Goal: Task Accomplishment & Management: Manage account settings

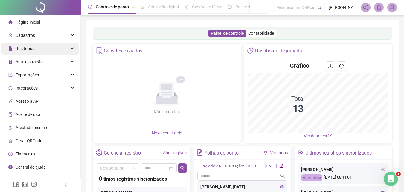
click at [30, 48] on span "Relatórios" at bounding box center [25, 48] width 19 height 5
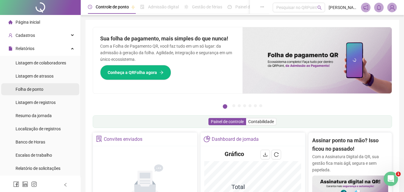
click at [33, 88] on span "Folha de ponto" at bounding box center [30, 89] width 28 height 5
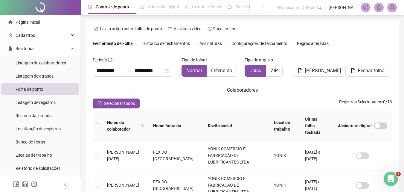
scroll to position [27, 0]
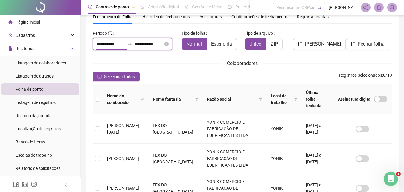
click at [105, 44] on input "**********" at bounding box center [110, 43] width 29 height 7
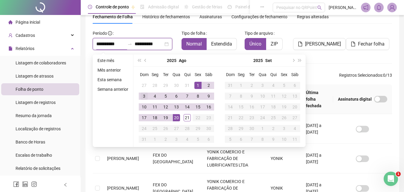
type input "**********"
click at [145, 58] on button "prev-year" at bounding box center [145, 60] width 7 height 12
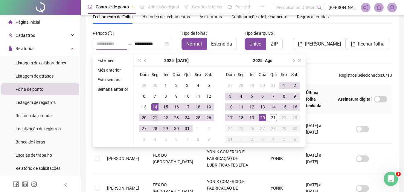
type input "**********"
click at [154, 118] on div "21" at bounding box center [154, 117] width 7 height 7
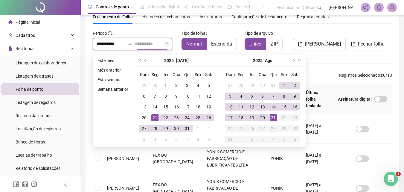
type input "**********"
click at [263, 118] on div "20" at bounding box center [262, 117] width 7 height 7
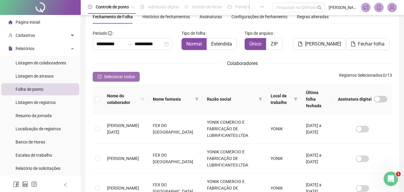
click at [100, 77] on icon "check-square" at bounding box center [99, 76] width 4 height 4
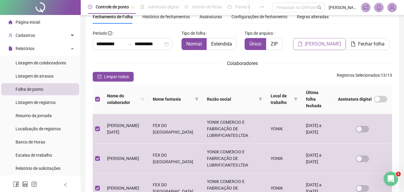
click at [331, 44] on span "[PERSON_NAME]" at bounding box center [323, 43] width 36 height 7
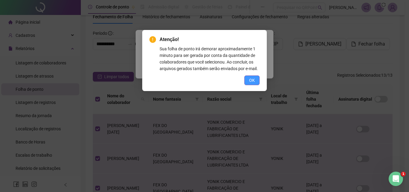
click at [253, 79] on span "OK" at bounding box center [252, 80] width 6 height 7
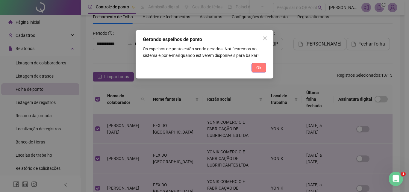
click at [257, 69] on span "Ok" at bounding box center [258, 67] width 5 height 7
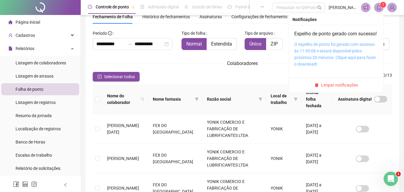
click at [331, 57] on link "O espelho de ponto foi gerado com sucesso às 11:59:08 e estará disponível pelos…" at bounding box center [335, 54] width 82 height 25
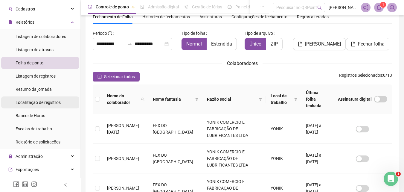
scroll to position [60, 0]
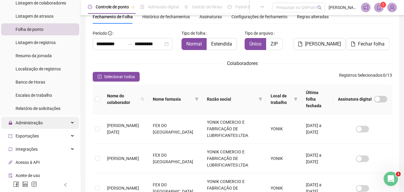
click at [29, 121] on span "Administração" at bounding box center [29, 122] width 27 height 5
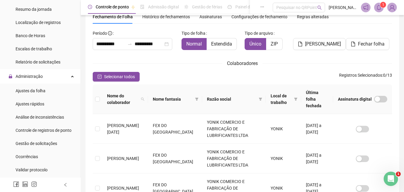
scroll to position [120, 0]
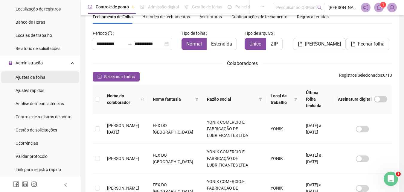
click at [36, 78] on span "Ajustes da folha" at bounding box center [31, 77] width 30 height 5
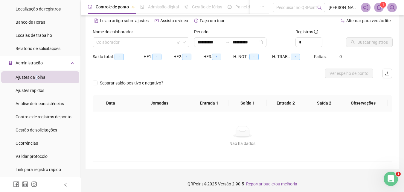
type input "**********"
click at [135, 41] on input "search" at bounding box center [138, 42] width 84 height 9
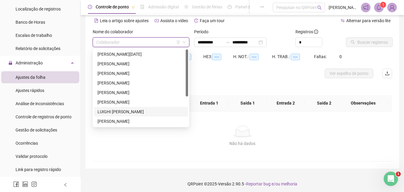
click at [129, 111] on div "LUIGHI [PERSON_NAME]" at bounding box center [140, 111] width 87 height 7
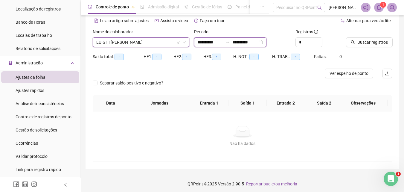
click at [217, 42] on input "**********" at bounding box center [210, 42] width 25 height 7
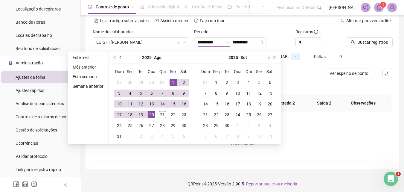
click at [121, 57] on button "prev-year" at bounding box center [121, 57] width 7 height 12
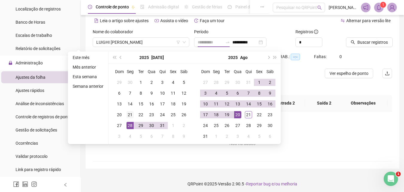
type input "**********"
click at [129, 114] on div "21" at bounding box center [130, 114] width 7 height 7
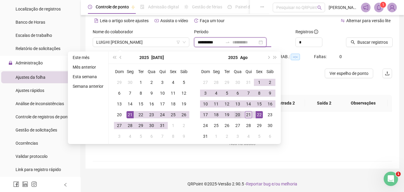
type input "**********"
click at [238, 114] on div "20" at bounding box center [237, 114] width 7 height 7
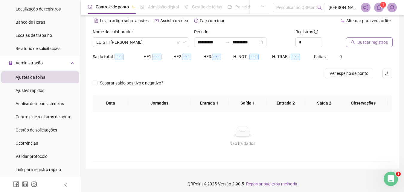
click at [374, 42] on span "Buscar registros" at bounding box center [372, 42] width 31 height 7
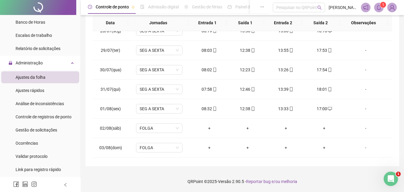
scroll to position [150, 0]
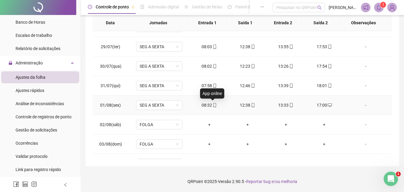
click at [213, 106] on icon "mobile" at bounding box center [215, 105] width 4 height 4
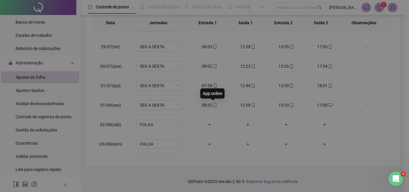
type input "**********"
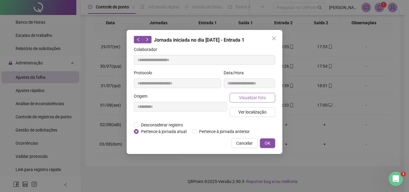
click at [253, 98] on span "Visualizar foto" at bounding box center [252, 97] width 27 height 7
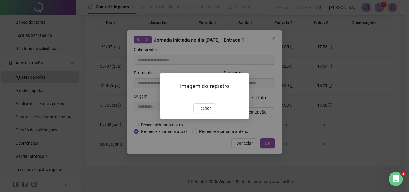
click at [167, 97] on img at bounding box center [167, 97] width 0 height 0
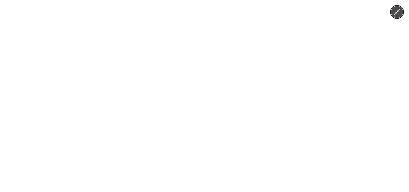
click at [315, 95] on div at bounding box center [204, 96] width 409 height 192
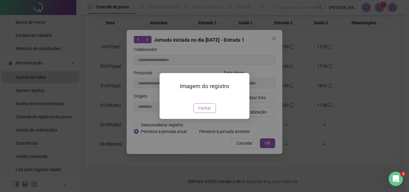
click at [203, 111] on span "Fechar" at bounding box center [204, 108] width 13 height 7
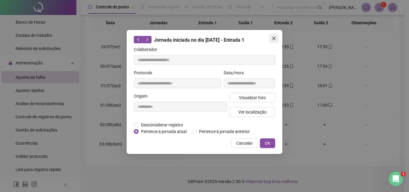
click at [275, 37] on icon "close" at bounding box center [274, 38] width 4 height 4
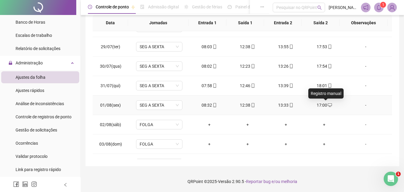
click at [328, 105] on icon "desktop" at bounding box center [330, 105] width 4 height 4
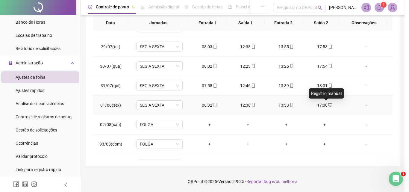
type input "**********"
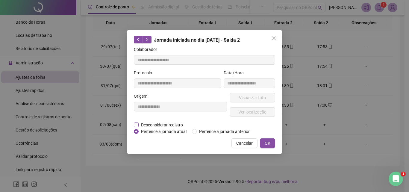
click at [179, 124] on span "Desconsiderar registro" at bounding box center [161, 124] width 47 height 7
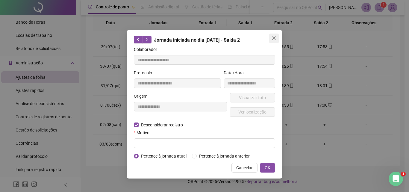
click at [272, 37] on icon "close" at bounding box center [273, 38] width 5 height 5
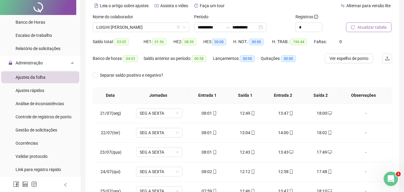
scroll to position [0, 0]
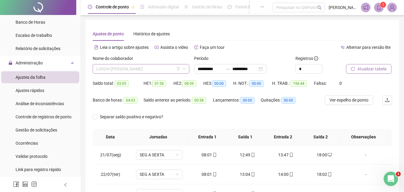
click at [158, 68] on span "LUIGHI [PERSON_NAME]" at bounding box center [140, 68] width 89 height 9
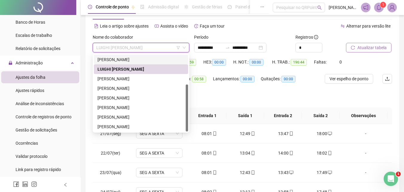
scroll to position [30, 0]
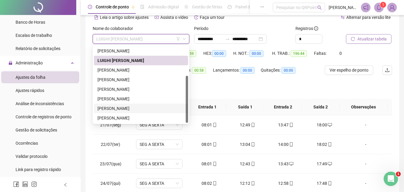
click at [143, 106] on div "[PERSON_NAME]" at bounding box center [140, 108] width 87 height 7
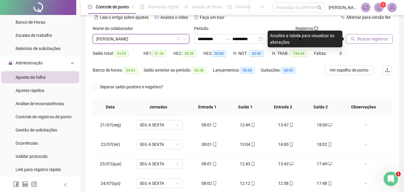
click at [379, 39] on span "Buscar registros" at bounding box center [372, 39] width 31 height 7
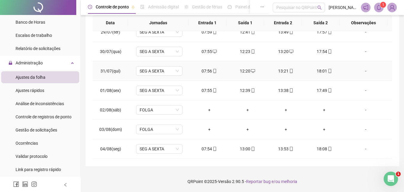
scroll to position [179, 0]
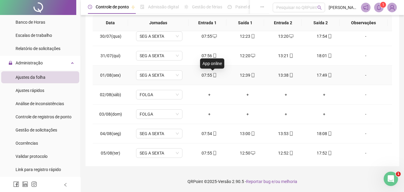
click at [214, 75] on icon "mobile" at bounding box center [215, 75] width 4 height 4
type input "**********"
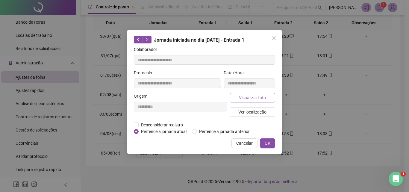
click at [262, 97] on span "Visualizar foto" at bounding box center [252, 97] width 27 height 7
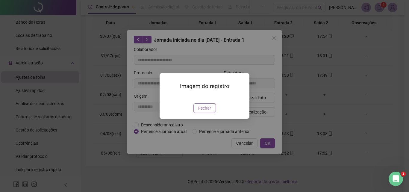
click at [204, 111] on span "Fechar" at bounding box center [204, 108] width 13 height 7
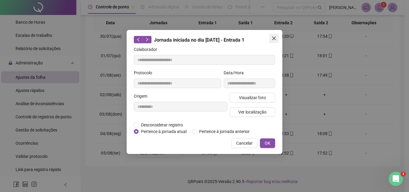
click at [274, 37] on icon "close" at bounding box center [273, 38] width 5 height 5
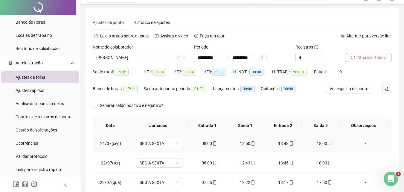
scroll to position [0, 0]
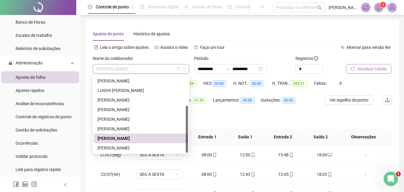
click at [167, 70] on span "[PERSON_NAME]" at bounding box center [140, 68] width 89 height 9
click at [149, 91] on div "LUIGHI [PERSON_NAME]" at bounding box center [140, 90] width 87 height 7
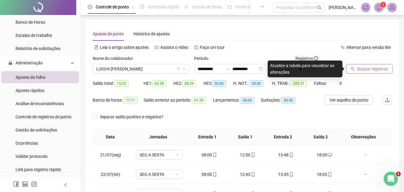
click at [380, 69] on span "Buscar registros" at bounding box center [372, 68] width 31 height 7
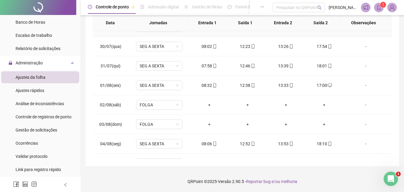
scroll to position [179, 0]
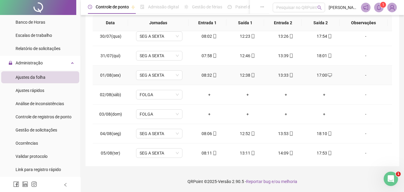
click at [329, 74] on div "17:00" at bounding box center [324, 75] width 29 height 7
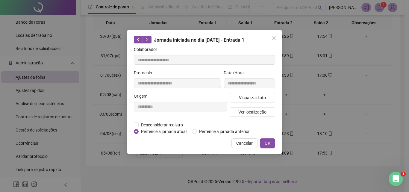
type input "**********"
click at [170, 123] on span "Desconsiderar registro" at bounding box center [161, 124] width 47 height 7
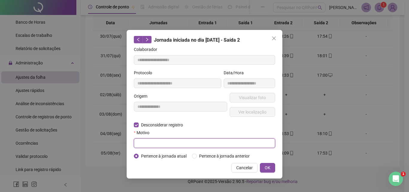
click at [179, 141] on input "text" at bounding box center [204, 143] width 141 height 10
type input "**********"
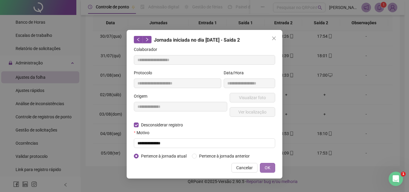
click at [267, 165] on span "OK" at bounding box center [267, 167] width 6 height 7
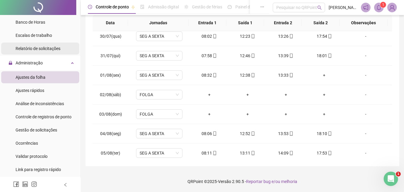
scroll to position [0, 0]
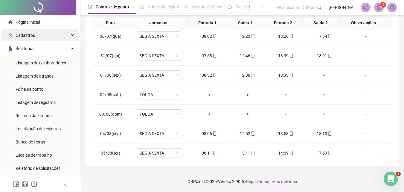
click at [31, 35] on span "Cadastros" at bounding box center [25, 35] width 19 height 5
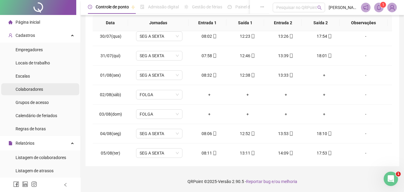
click at [31, 90] on span "Colaboradores" at bounding box center [30, 89] width 28 height 5
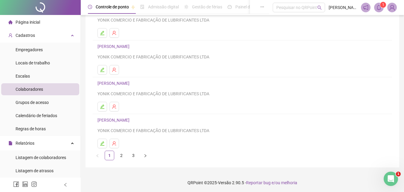
scroll to position [97, 0]
click at [121, 155] on link "2" at bounding box center [121, 154] width 9 height 9
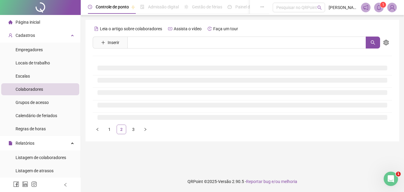
scroll to position [0, 0]
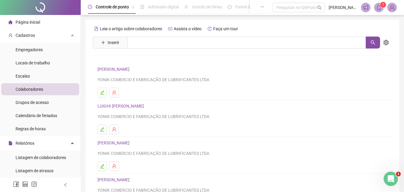
click at [115, 105] on link "LUIGHI [PERSON_NAME]" at bounding box center [121, 105] width 48 height 5
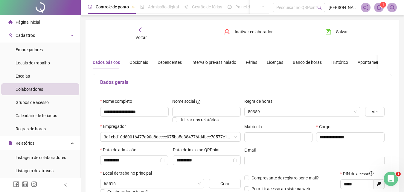
type input "**********"
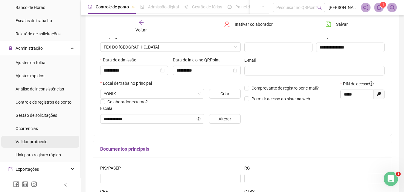
scroll to position [239, 0]
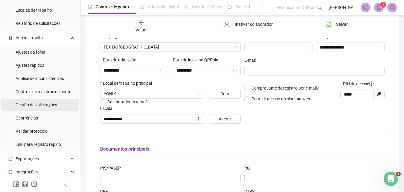
click at [41, 104] on span "Gestão de solicitações" at bounding box center [37, 104] width 42 height 5
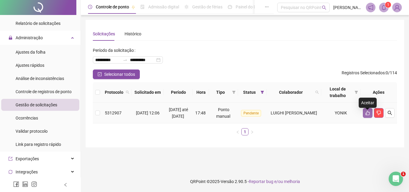
click at [367, 113] on button "button" at bounding box center [367, 113] width 10 height 10
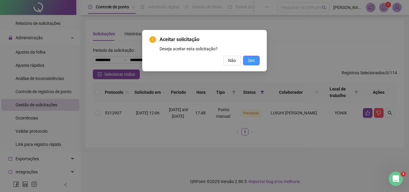
click at [253, 58] on span "Sim" at bounding box center [251, 60] width 7 height 7
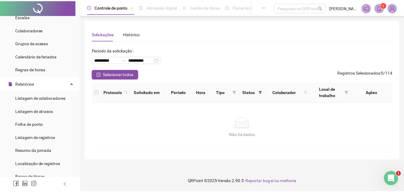
scroll to position [60, 0]
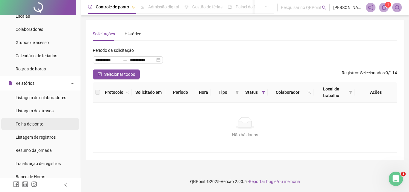
click at [34, 123] on span "Folha de ponto" at bounding box center [30, 123] width 28 height 5
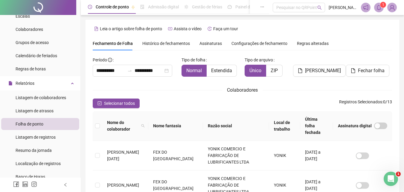
scroll to position [27, 0]
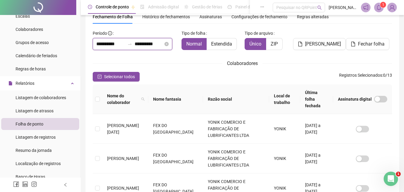
click at [115, 45] on input "**********" at bounding box center [110, 43] width 29 height 7
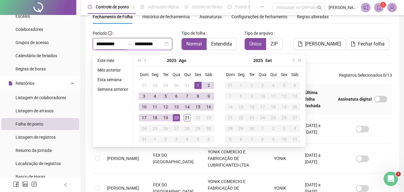
type input "**********"
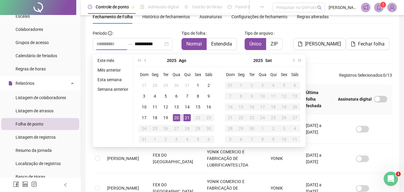
click at [187, 118] on div "21" at bounding box center [187, 117] width 7 height 7
click at [148, 61] on button "prev-year" at bounding box center [145, 60] width 7 height 12
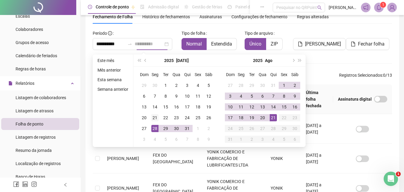
type input "**********"
click at [155, 118] on div "21" at bounding box center [154, 117] width 7 height 7
type input "**********"
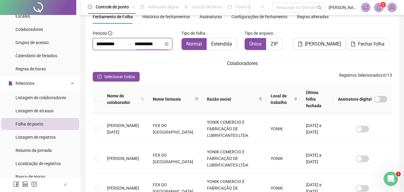
click at [147, 41] on input "**********" at bounding box center [149, 43] width 29 height 7
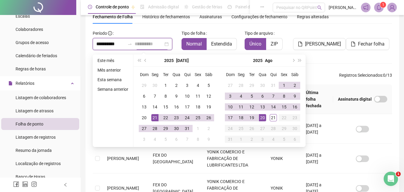
type input "**********"
click at [263, 119] on div "20" at bounding box center [262, 117] width 7 height 7
type input "**********"
click at [325, 67] on div "Colaboradores" at bounding box center [242, 63] width 299 height 7
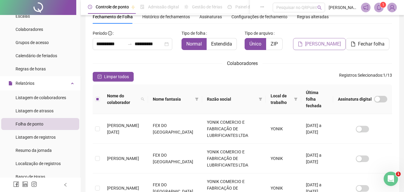
click at [325, 46] on span "[PERSON_NAME]" at bounding box center [323, 43] width 36 height 7
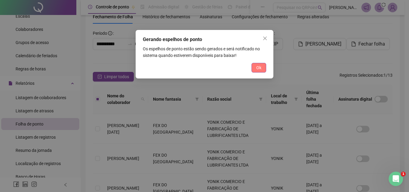
click at [256, 68] on span "Ok" at bounding box center [258, 67] width 5 height 7
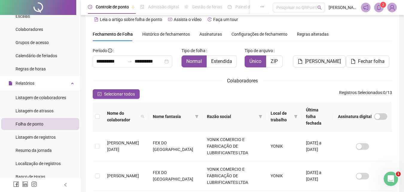
scroll to position [0, 0]
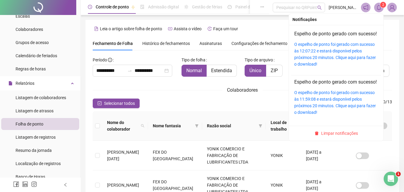
click at [382, 6] on span "2" at bounding box center [383, 5] width 2 height 4
click at [379, 7] on icon "bell" at bounding box center [378, 7] width 5 height 5
click at [320, 54] on link "O espelho de ponto foi gerado com sucesso às 12:07:22 e estará disponível pelos…" at bounding box center [335, 54] width 82 height 25
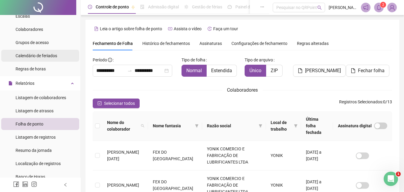
click at [49, 55] on span "Calendário de feriados" at bounding box center [37, 55] width 42 height 5
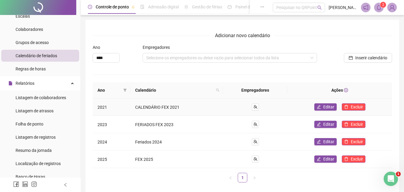
scroll to position [28, 0]
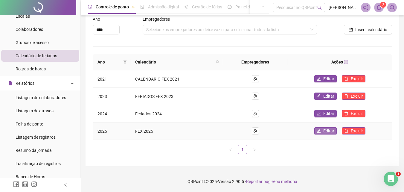
click at [326, 130] on span "Editar" at bounding box center [328, 130] width 11 height 7
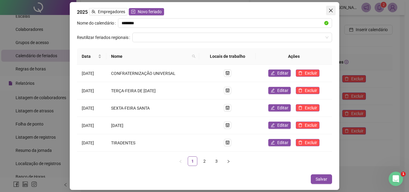
click at [330, 10] on icon "close" at bounding box center [331, 11] width 4 height 4
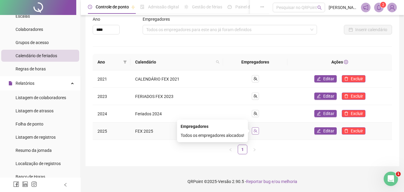
click at [255, 131] on icon "team" at bounding box center [255, 131] width 4 height 4
click at [327, 130] on span "Editar" at bounding box center [328, 130] width 11 height 7
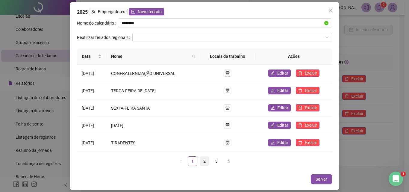
click at [205, 161] on link "2" at bounding box center [204, 160] width 9 height 9
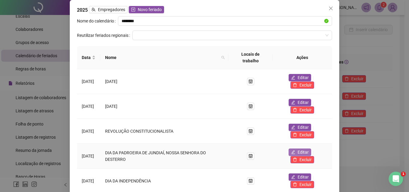
click at [300, 151] on span "Editar" at bounding box center [302, 152] width 11 height 7
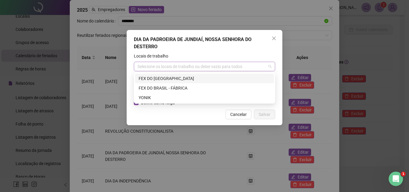
click at [148, 64] on div "Selecione os locais de trabalho ou deixe vazio para todos" at bounding box center [204, 67] width 141 height 10
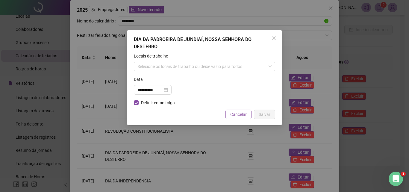
click at [240, 115] on span "Cancelar" at bounding box center [238, 114] width 16 height 7
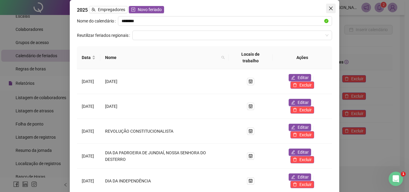
click at [328, 7] on icon "close" at bounding box center [330, 8] width 5 height 5
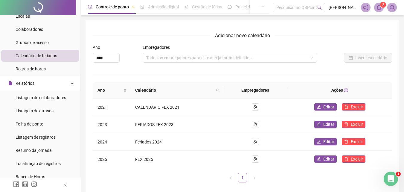
scroll to position [0, 0]
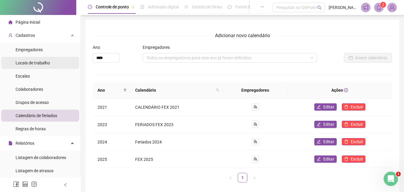
click at [28, 62] on span "Locais de trabalho" at bounding box center [33, 62] width 34 height 5
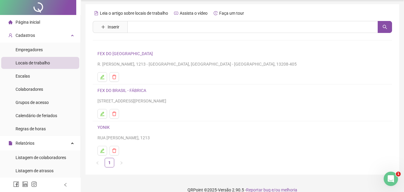
scroll to position [24, 0]
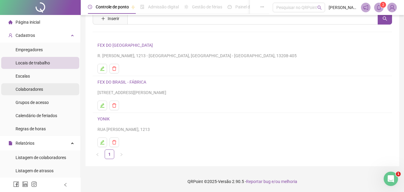
click at [38, 89] on span "Colaboradores" at bounding box center [30, 89] width 28 height 5
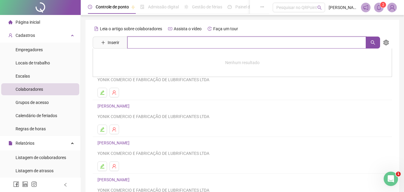
click at [157, 40] on input "text" at bounding box center [246, 42] width 239 height 12
type input "****"
drag, startPoint x: 147, startPoint y: 36, endPoint x: 144, endPoint y: 38, distance: 3.5
click at [144, 38] on input "****" at bounding box center [246, 42] width 239 height 12
drag, startPoint x: 143, startPoint y: 42, endPoint x: 88, endPoint y: 43, distance: 54.7
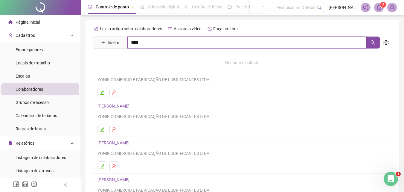
click at [88, 43] on div "Leia o artigo sobre colaboradores Assista o vídeo Faça um tour Inserir **** Nen…" at bounding box center [243, 142] width 314 height 244
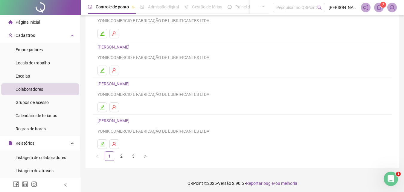
scroll to position [97, 0]
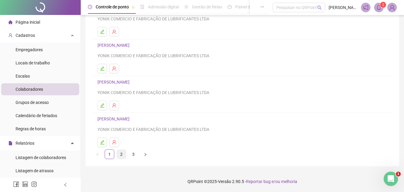
click at [120, 154] on link "2" at bounding box center [121, 154] width 9 height 9
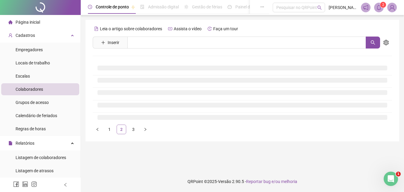
scroll to position [0, 0]
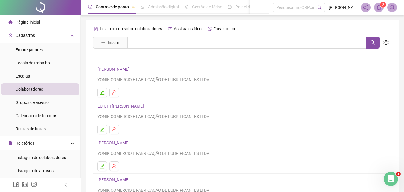
click at [115, 106] on link "LUIGHI [PERSON_NAME]" at bounding box center [121, 105] width 48 height 5
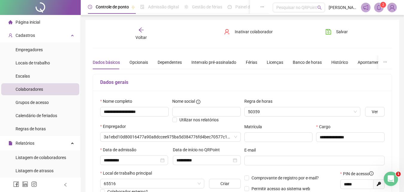
type input "**********"
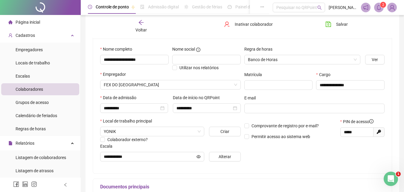
scroll to position [60, 0]
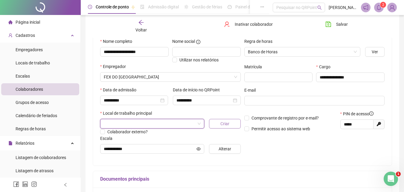
click at [221, 121] on span "Criar" at bounding box center [224, 123] width 9 height 7
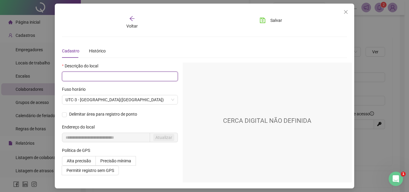
click at [95, 77] on input "text" at bounding box center [120, 76] width 116 height 10
type input "**********"
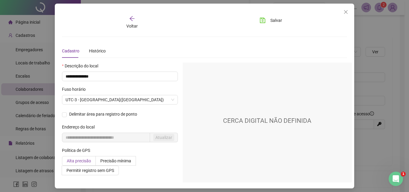
click at [83, 160] on span "Alta precisão" at bounding box center [79, 160] width 24 height 5
click at [272, 18] on span "Salvar" at bounding box center [276, 20] width 12 height 7
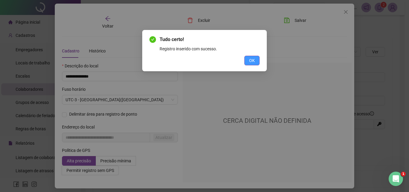
click at [255, 58] on button "OK" at bounding box center [251, 61] width 15 height 10
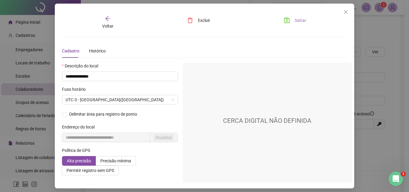
click at [302, 22] on span "Salvar" at bounding box center [300, 20] width 12 height 7
click at [350, 10] on span "Close" at bounding box center [346, 12] width 10 height 5
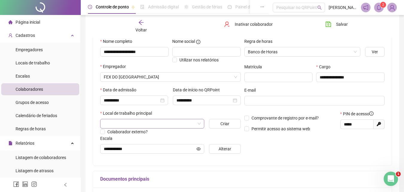
click at [198, 123] on span at bounding box center [152, 123] width 97 height 9
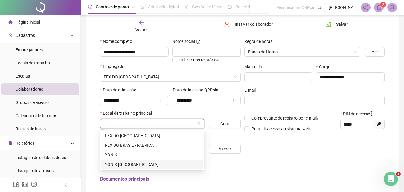
click at [133, 164] on div "YONIK [GEOGRAPHIC_DATA]" at bounding box center [152, 164] width 95 height 7
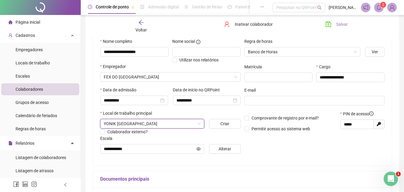
click at [341, 25] on span "Salvar" at bounding box center [342, 24] width 12 height 7
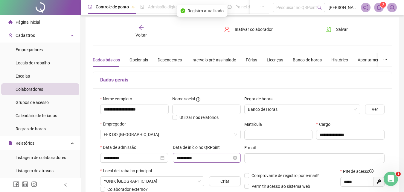
scroll to position [0, 0]
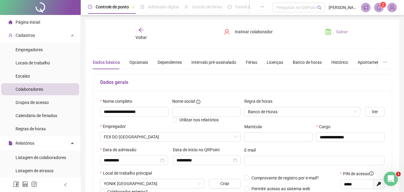
click at [329, 31] on icon "save" at bounding box center [328, 31] width 5 height 5
click at [138, 31] on icon "arrow-left" at bounding box center [141, 30] width 6 height 6
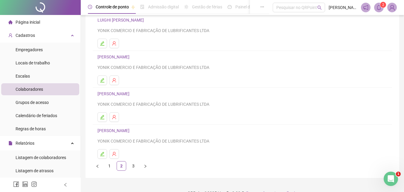
scroll to position [97, 0]
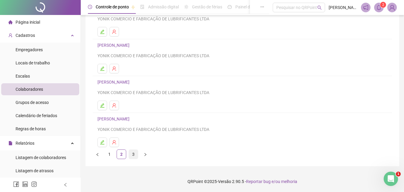
click at [133, 153] on link "3" at bounding box center [133, 154] width 9 height 9
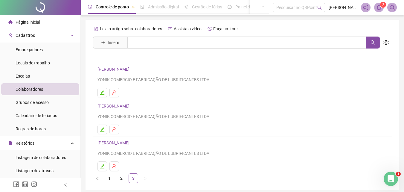
click at [126, 111] on div "[PERSON_NAME] NOIA YONIK COMERCIO E FABRICAÇÃO DE LUBRIFICANTES LTDA" at bounding box center [242, 110] width 290 height 17
click at [103, 129] on icon "edit" at bounding box center [102, 129] width 4 height 4
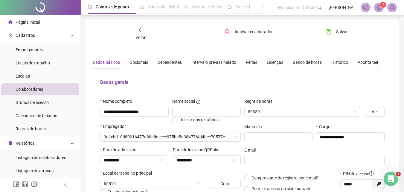
type input "**********"
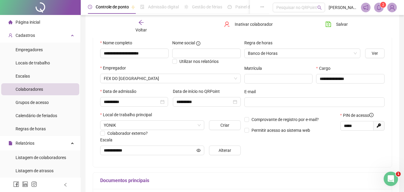
scroll to position [90, 0]
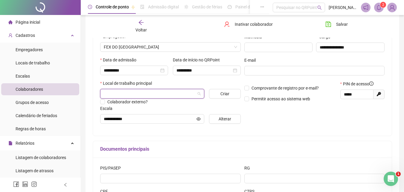
click at [173, 92] on input "search" at bounding box center [150, 93] width 92 height 9
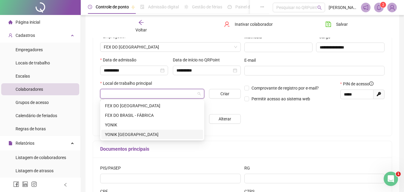
click at [136, 102] on body "Página inicial Cadastros Empregadores Locais de trabalho Escalas Colaboradores …" at bounding box center [202, 6] width 404 height 192
click at [135, 132] on div "YONIK [GEOGRAPHIC_DATA]" at bounding box center [152, 134] width 95 height 7
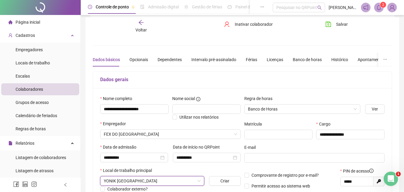
scroll to position [0, 0]
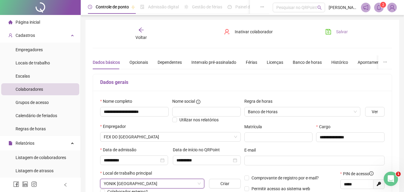
click at [344, 30] on span "Salvar" at bounding box center [342, 31] width 12 height 7
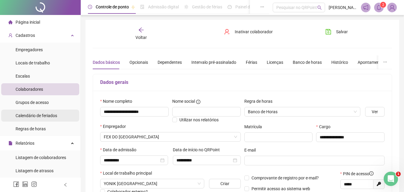
click at [36, 116] on span "Calendário de feriados" at bounding box center [37, 115] width 42 height 5
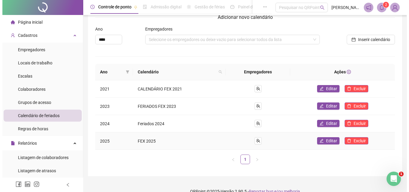
scroll to position [28, 0]
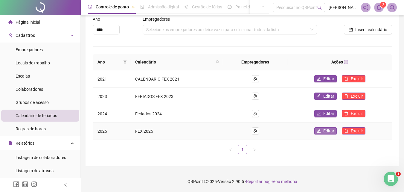
click at [333, 130] on span "Editar" at bounding box center [328, 130] width 11 height 7
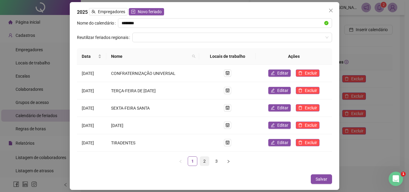
click at [205, 160] on link "2" at bounding box center [204, 160] width 9 height 9
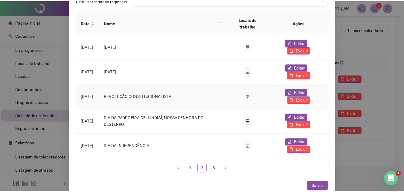
scroll to position [39, 0]
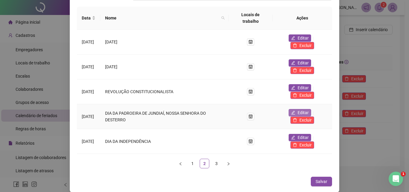
click at [301, 112] on span "Editar" at bounding box center [302, 112] width 11 height 7
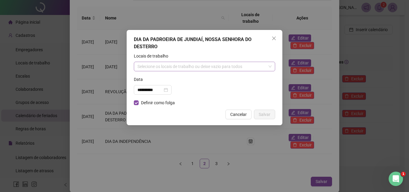
click at [244, 67] on div "Selecione os locais de trabalho ou deixe vazio para todos" at bounding box center [204, 67] width 141 height 10
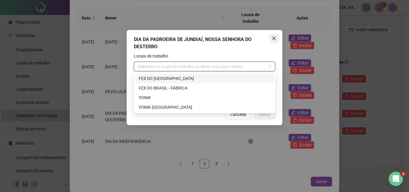
click at [274, 38] on icon "close" at bounding box center [274, 38] width 4 height 4
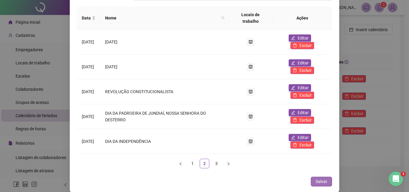
click at [324, 180] on span "Salvar" at bounding box center [321, 181] width 12 height 7
click at [321, 178] on span "Salvar" at bounding box center [321, 181] width 12 height 7
click at [389, 135] on div "2025 Empregadores Novo feriado Nome do calendário ******** Reutilizar feriados …" at bounding box center [204, 96] width 409 height 192
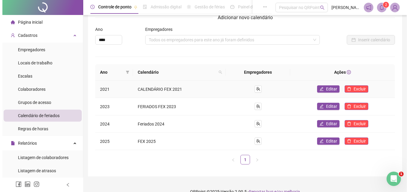
scroll to position [0, 0]
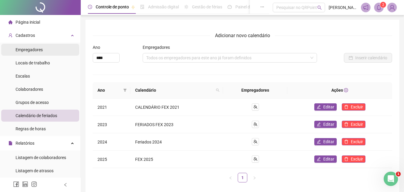
click at [35, 47] on span "Empregadores" at bounding box center [29, 49] width 27 height 5
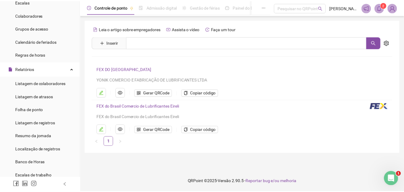
scroll to position [90, 0]
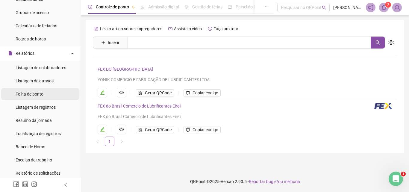
click at [36, 93] on span "Folha de ponto" at bounding box center [30, 94] width 28 height 5
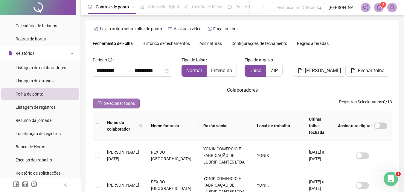
scroll to position [27, 0]
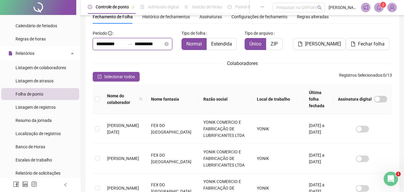
click at [106, 43] on input "**********" at bounding box center [110, 43] width 29 height 7
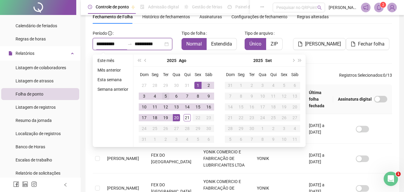
type input "**********"
click at [144, 63] on button "prev-year" at bounding box center [145, 60] width 7 height 12
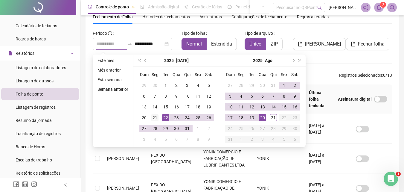
type input "**********"
click at [154, 117] on div "21" at bounding box center [154, 117] width 7 height 7
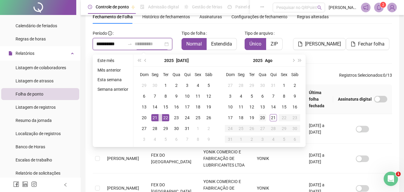
type input "**********"
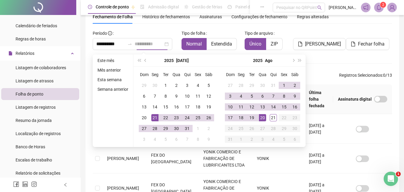
click at [263, 117] on div "20" at bounding box center [262, 117] width 7 height 7
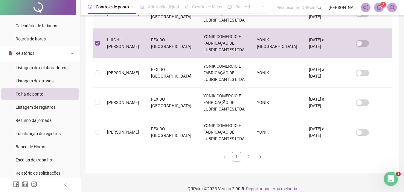
scroll to position [290, 0]
click at [250, 151] on link "2" at bounding box center [248, 155] width 9 height 9
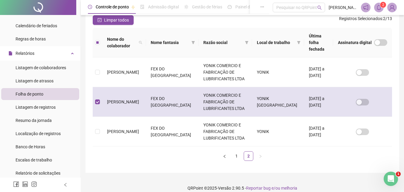
scroll to position [27, 0]
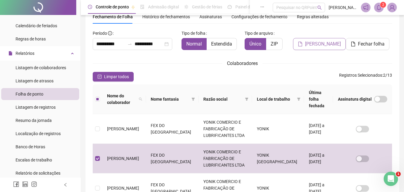
click at [334, 43] on span "[PERSON_NAME]" at bounding box center [323, 43] width 36 height 7
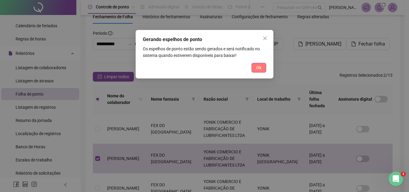
click at [263, 65] on button "Ok" at bounding box center [258, 68] width 15 height 10
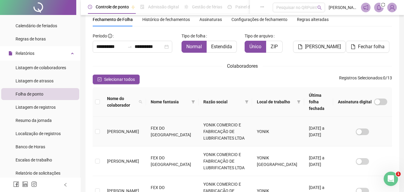
scroll to position [0, 0]
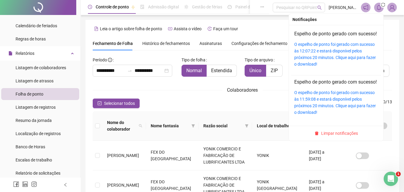
click at [382, 7] on span "sync" at bounding box center [382, 4] width 7 height 7
click at [335, 56] on link "O espelho de ponto foi gerado com sucesso às 12:07:22 e estará disponível pelos…" at bounding box center [335, 54] width 82 height 25
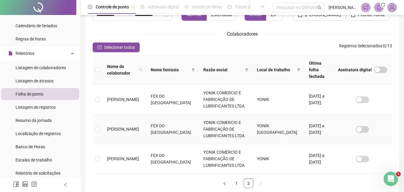
scroll to position [23, 0]
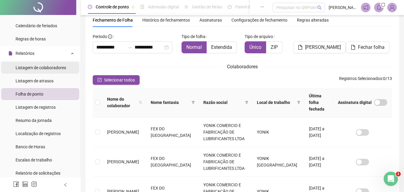
click at [38, 65] on span "Listagem de colaboradores" at bounding box center [41, 67] width 51 height 5
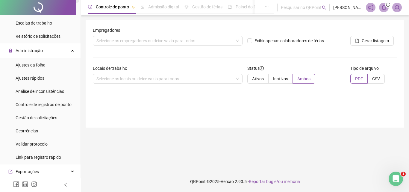
scroll to position [239, 0]
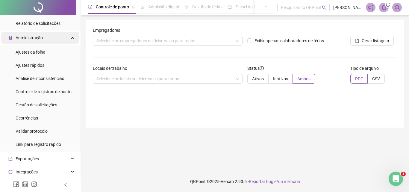
click at [22, 40] on span "Administração" at bounding box center [29, 37] width 27 height 5
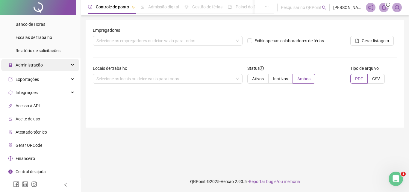
scroll to position [211, 0]
click at [26, 67] on span "Administração" at bounding box center [29, 66] width 27 height 5
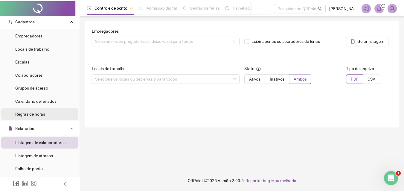
scroll to position [0, 0]
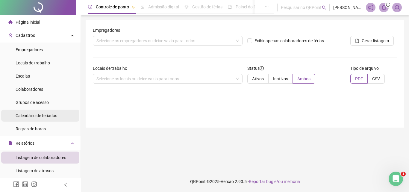
click at [34, 113] on span "Calendário de feriados" at bounding box center [37, 115] width 42 height 5
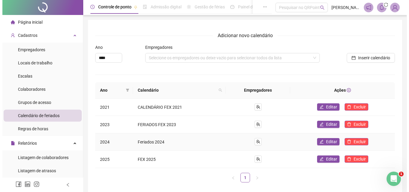
scroll to position [28, 0]
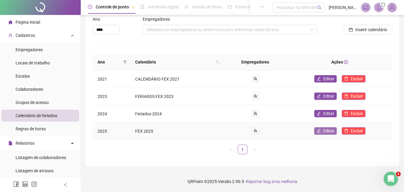
click at [332, 131] on span "Editar" at bounding box center [328, 130] width 11 height 7
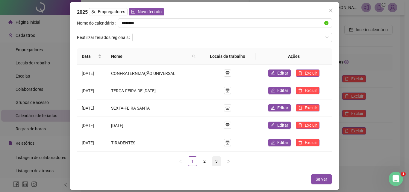
click at [216, 160] on link "3" at bounding box center [216, 160] width 9 height 9
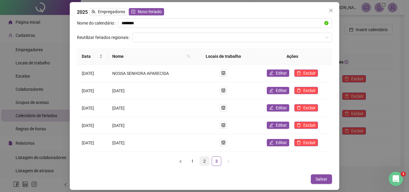
click at [202, 161] on link "2" at bounding box center [204, 160] width 9 height 9
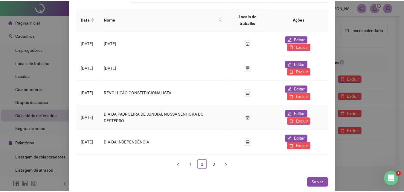
scroll to position [39, 0]
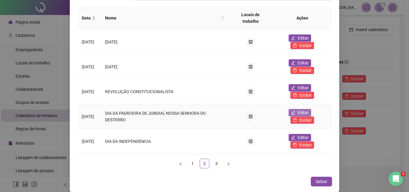
click at [301, 110] on span "Editar" at bounding box center [302, 112] width 11 height 7
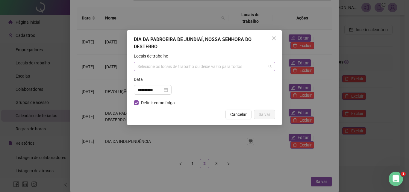
click at [201, 68] on div "Selecione os locais de trabalho ou deixe vazio para todos" at bounding box center [204, 67] width 141 height 10
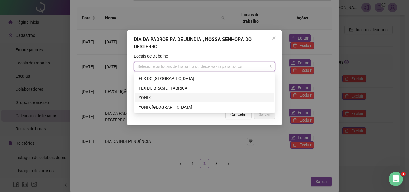
click at [152, 96] on div "YONIK" at bounding box center [204, 97] width 132 height 7
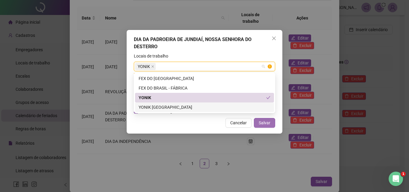
click at [266, 119] on span "Salvar" at bounding box center [264, 122] width 12 height 7
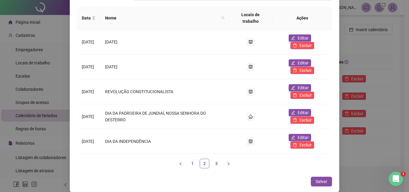
click at [378, 41] on div "2025 Empregadores Novo feriado Nome do calendário ******** Reutilizar feriados …" at bounding box center [204, 96] width 409 height 192
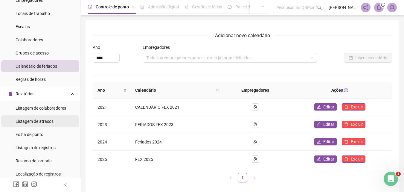
scroll to position [60, 0]
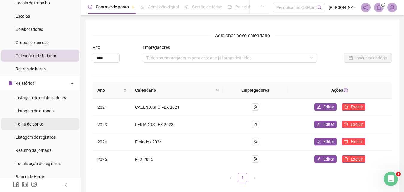
click at [34, 124] on span "Folha de ponto" at bounding box center [30, 123] width 28 height 5
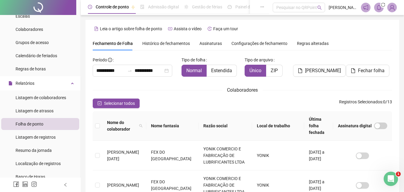
scroll to position [27, 0]
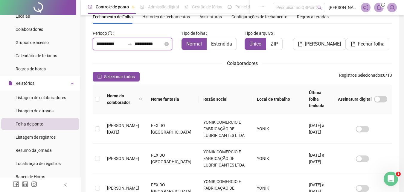
click at [109, 42] on input "**********" at bounding box center [110, 43] width 29 height 7
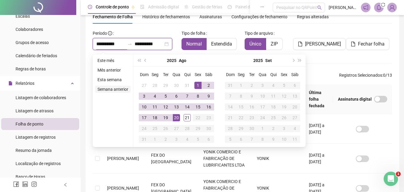
type input "**********"
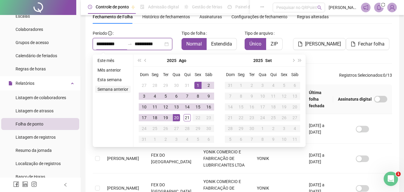
type input "**********"
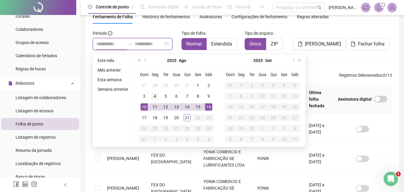
type input "**********"
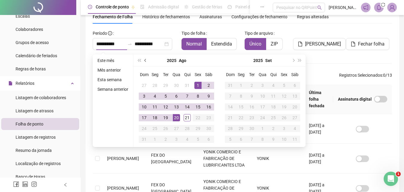
click at [145, 60] on span "prev-year" at bounding box center [145, 60] width 3 height 3
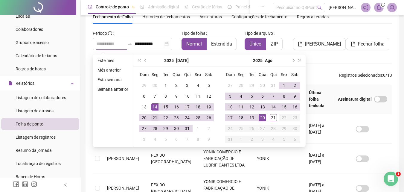
type input "**********"
click at [155, 117] on div "21" at bounding box center [154, 117] width 7 height 7
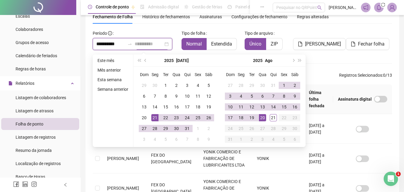
type input "**********"
click at [261, 119] on div "20" at bounding box center [262, 117] width 7 height 7
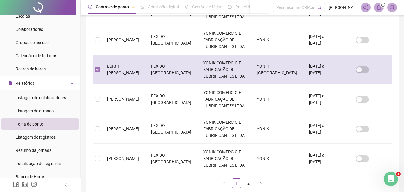
scroll to position [290, 0]
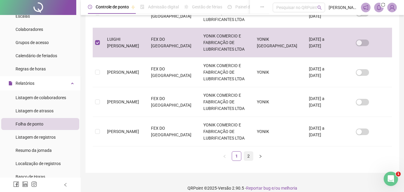
click at [248, 151] on link "2" at bounding box center [248, 155] width 9 height 9
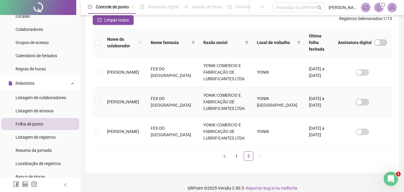
click at [100, 96] on td at bounding box center [98, 102] width 10 height 30
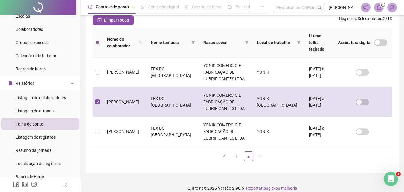
scroll to position [27, 0]
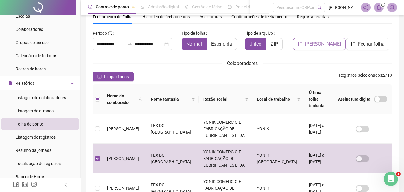
click at [336, 42] on span "[PERSON_NAME]" at bounding box center [323, 43] width 36 height 7
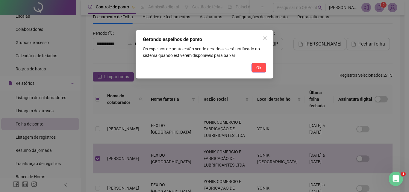
click at [258, 69] on span "Ok" at bounding box center [258, 67] width 5 height 7
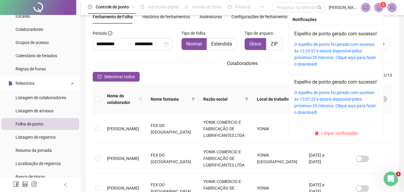
click at [380, 7] on icon "bell" at bounding box center [379, 7] width 4 height 5
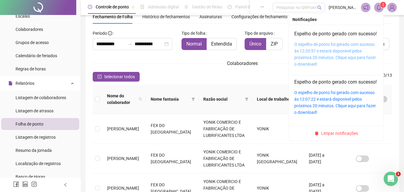
click at [311, 59] on link "O espelho de ponto foi gerado com sucesso às 12:20:57 e estará disponível pelos…" at bounding box center [335, 54] width 82 height 25
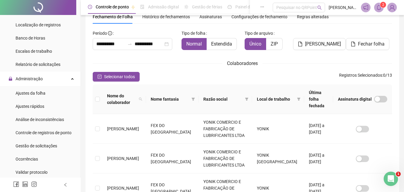
scroll to position [209, 0]
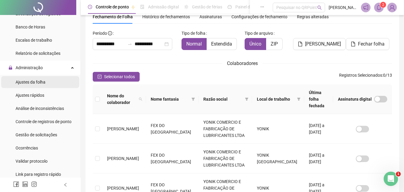
click at [25, 79] on div "Ajustes da folha" at bounding box center [31, 82] width 30 height 12
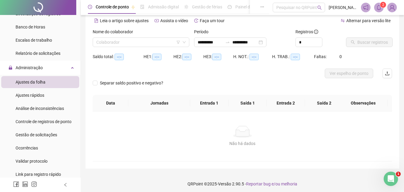
type input "**********"
click at [132, 42] on input "search" at bounding box center [138, 42] width 84 height 9
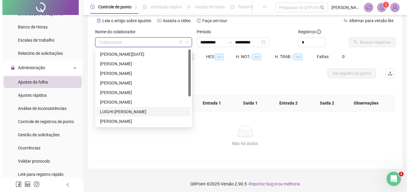
scroll to position [48, 0]
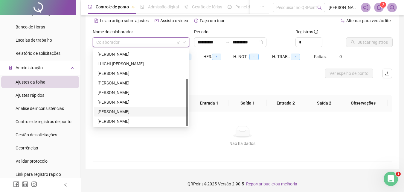
click at [126, 109] on div "[PERSON_NAME]" at bounding box center [140, 111] width 87 height 7
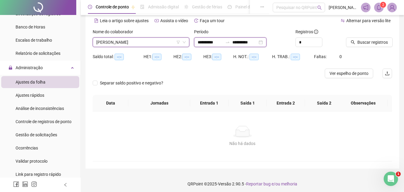
click at [201, 41] on input "**********" at bounding box center [210, 42] width 25 height 7
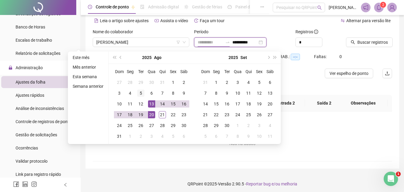
type input "**********"
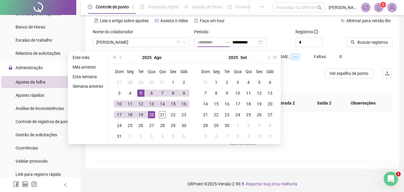
click at [141, 95] on div "5" at bounding box center [140, 92] width 7 height 7
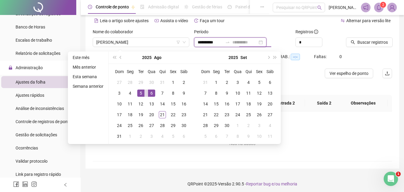
type input "**********"
click at [140, 93] on div "5" at bounding box center [140, 92] width 7 height 7
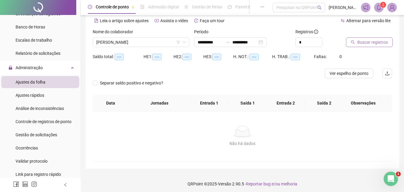
click at [375, 41] on span "Buscar registros" at bounding box center [372, 42] width 31 height 7
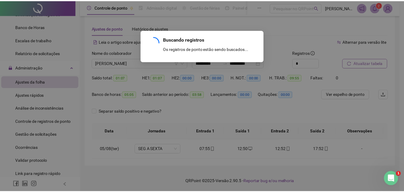
scroll to position [6, 0]
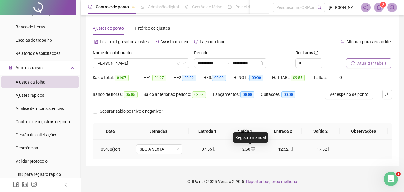
click at [251, 148] on icon "desktop" at bounding box center [253, 149] width 4 height 4
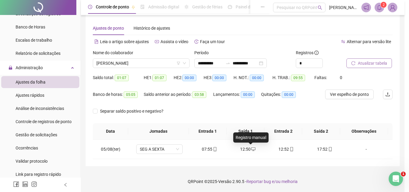
type input "**********"
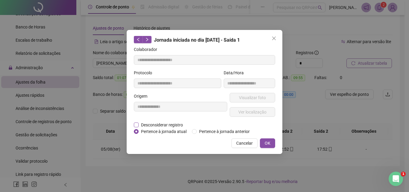
click at [159, 124] on span "Desconsiderar registro" at bounding box center [161, 124] width 47 height 7
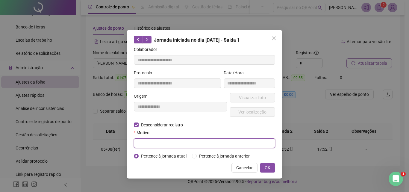
click at [164, 139] on input "text" at bounding box center [204, 143] width 141 height 10
type input "**********"
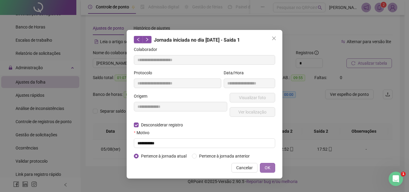
click at [269, 169] on span "OK" at bounding box center [267, 167] width 6 height 7
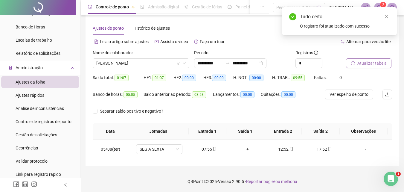
click at [368, 63] on span "Atualizar tabela" at bounding box center [371, 63] width 29 height 7
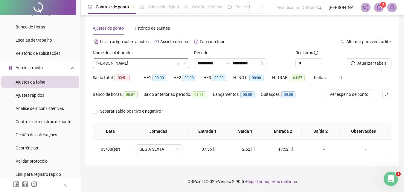
click at [156, 62] on span "[PERSON_NAME]" at bounding box center [140, 63] width 89 height 9
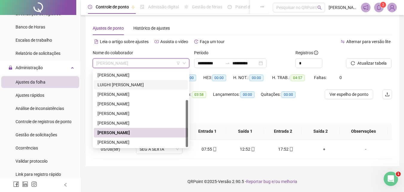
click at [146, 84] on div "LUIGHI [PERSON_NAME]" at bounding box center [140, 84] width 87 height 7
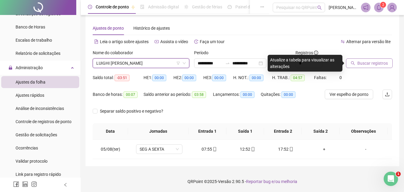
click at [368, 62] on span "Buscar registros" at bounding box center [372, 63] width 31 height 7
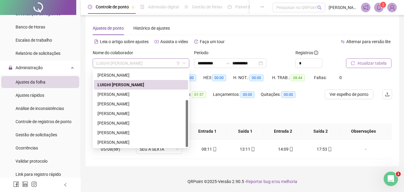
click at [152, 64] on span "LUIGHI [PERSON_NAME]" at bounding box center [140, 63] width 89 height 9
click at [130, 133] on div "[PERSON_NAME]" at bounding box center [140, 132] width 87 height 7
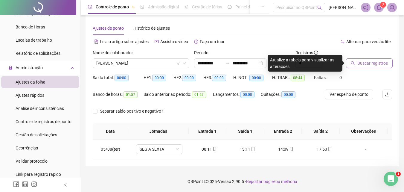
click at [378, 61] on span "Buscar registros" at bounding box center [372, 63] width 31 height 7
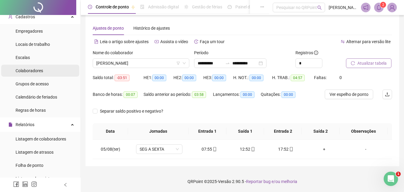
scroll to position [0, 0]
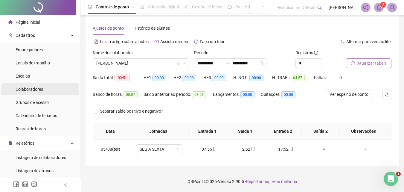
click at [35, 85] on div "Colaboradores" at bounding box center [30, 89] width 28 height 12
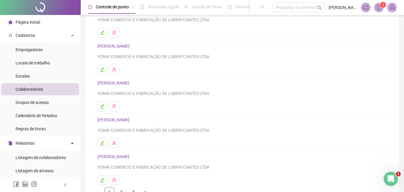
scroll to position [97, 0]
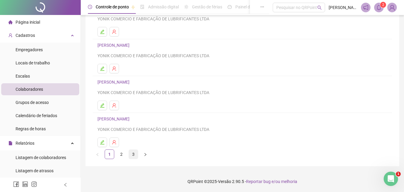
click at [133, 154] on link "3" at bounding box center [133, 154] width 9 height 9
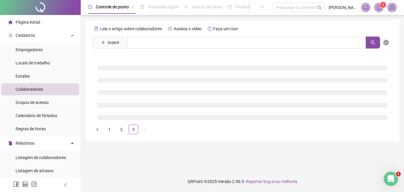
scroll to position [0, 0]
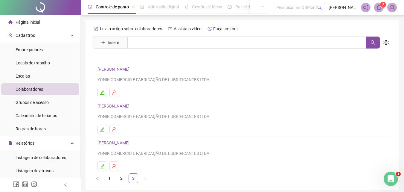
click at [127, 105] on link "[PERSON_NAME]" at bounding box center [114, 105] width 34 height 5
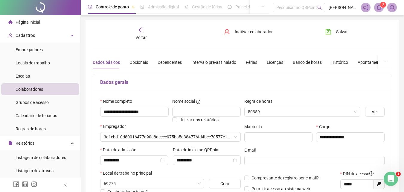
type input "**********"
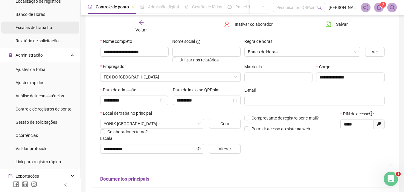
scroll to position [239, 0]
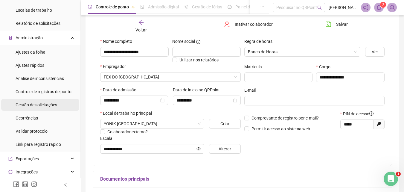
click at [38, 103] on span "Gestão de solicitações" at bounding box center [37, 104] width 42 height 5
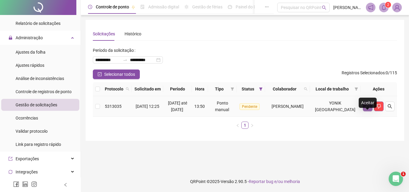
click at [369, 109] on icon "like" at bounding box center [367, 106] width 4 height 4
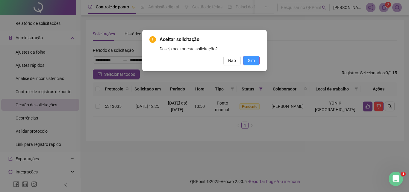
click at [252, 61] on span "Sim" at bounding box center [251, 60] width 7 height 7
